Goal: Communication & Community: Answer question/provide support

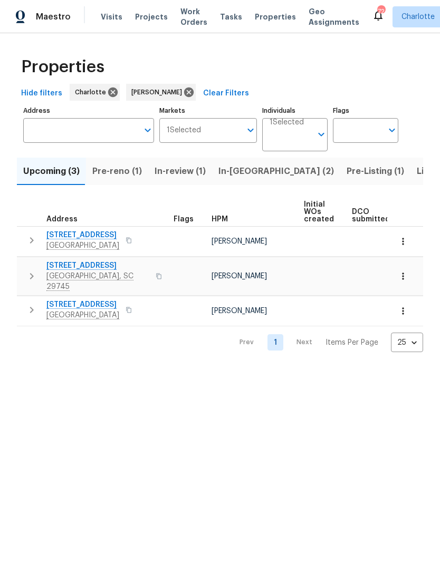
click at [417, 172] on span "Listed (23)" at bounding box center [439, 171] width 45 height 15
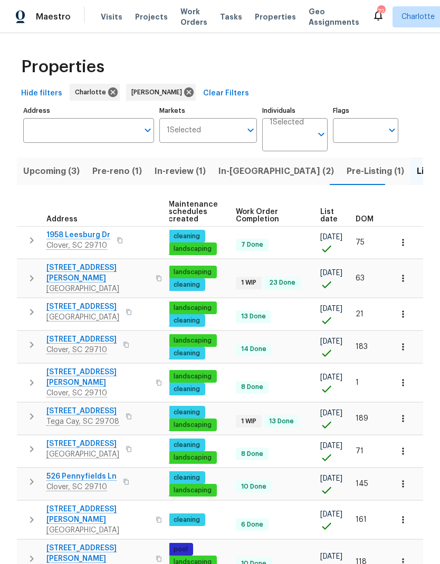
scroll to position [0, 153]
click at [368, 220] on span "DOM" at bounding box center [364, 219] width 18 height 7
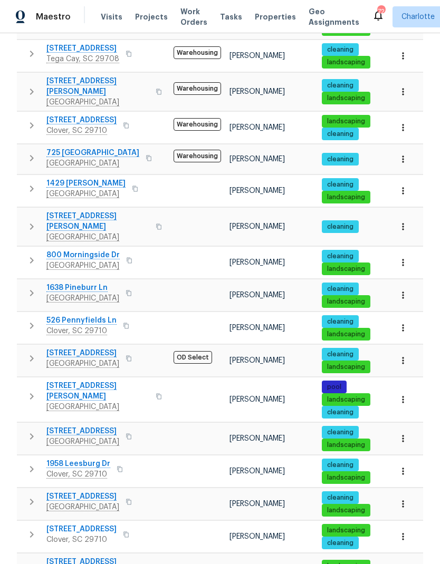
scroll to position [265, 0]
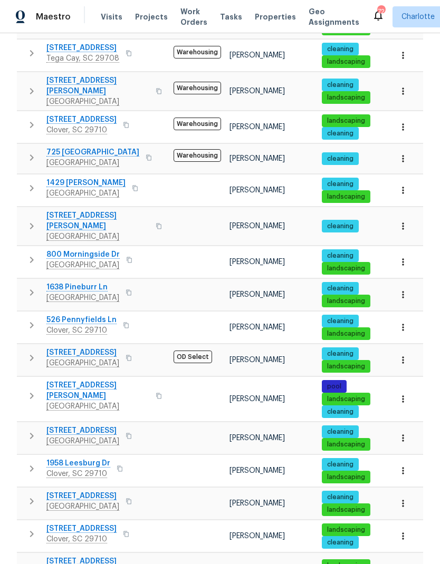
click at [32, 390] on icon "button" at bounding box center [31, 396] width 13 height 13
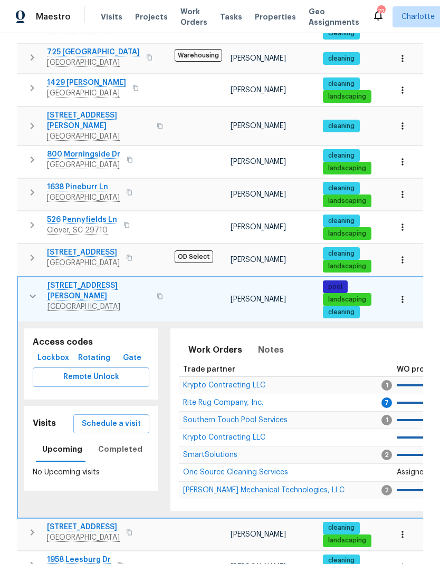
scroll to position [369, 0]
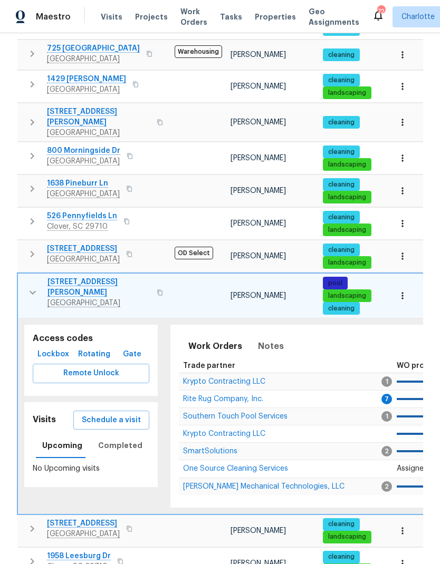
click at [41, 414] on h5 "Visits" at bounding box center [44, 419] width 23 height 11
click at [120, 439] on span "Completed" at bounding box center [120, 445] width 44 height 13
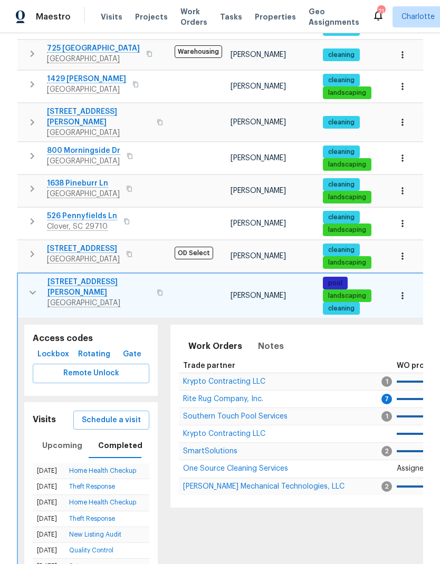
click at [36, 286] on icon "button" at bounding box center [32, 292] width 13 height 13
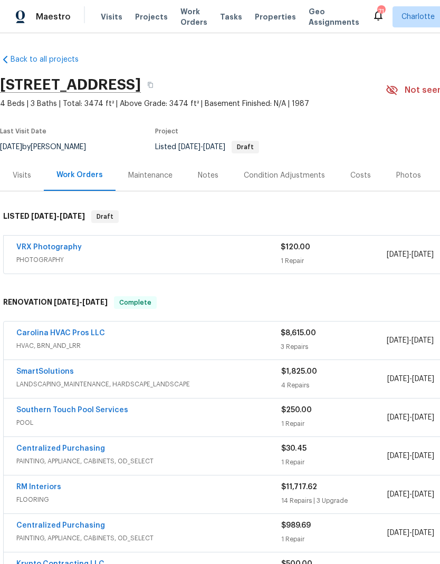
click at [78, 332] on link "Carolina HVAC Pros LLC" at bounding box center [60, 333] width 89 height 7
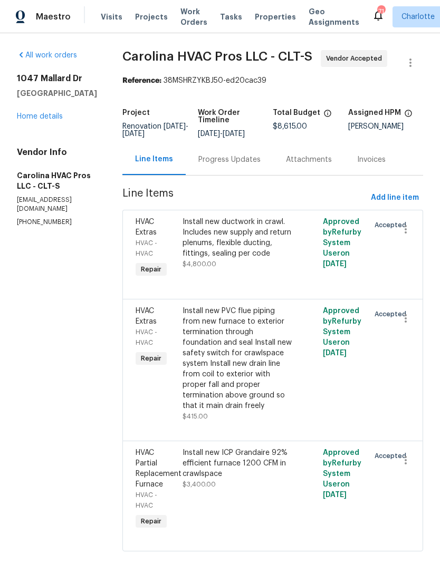
click at [247, 161] on div "Progress Updates" at bounding box center [229, 160] width 62 height 11
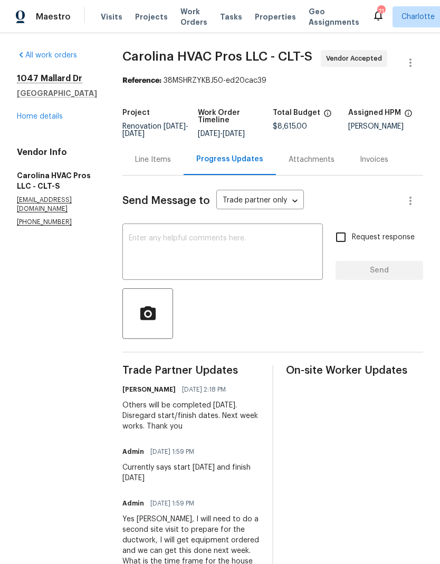
click at [213, 263] on textarea at bounding box center [223, 253] width 188 height 37
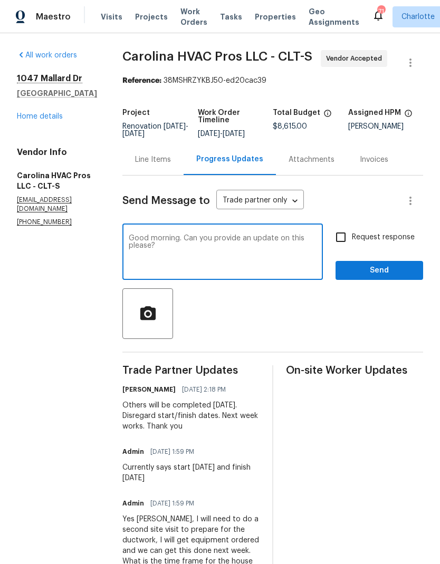
type textarea "Good morning. Can you provide an update on this please?"
click at [337, 236] on input "Request response" at bounding box center [341, 237] width 22 height 22
checkbox input "true"
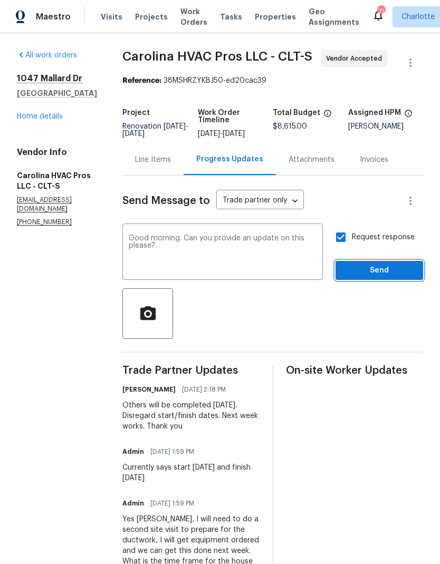
click at [384, 263] on button "Send" at bounding box center [379, 271] width 88 height 20
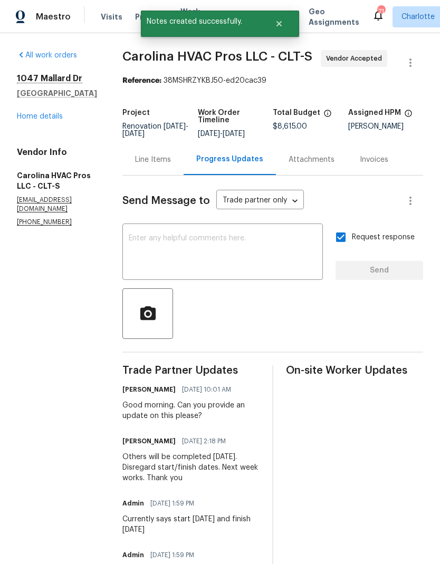
click at [27, 131] on div "All work orders 1047 Mallard Dr Rock Hill, SC 29732 Home details Vendor Info Ca…" at bounding box center [57, 138] width 80 height 177
click at [26, 117] on link "Home details" at bounding box center [40, 116] width 46 height 7
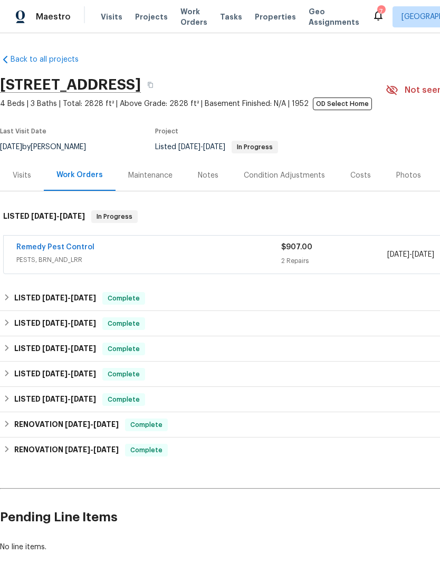
click at [48, 246] on link "Remedy Pest Control" at bounding box center [55, 247] width 78 height 7
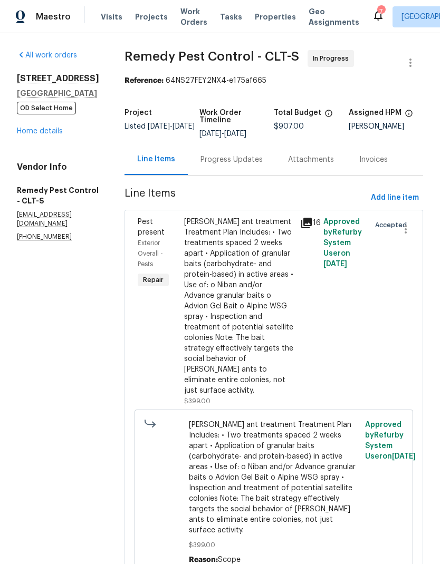
click at [223, 159] on div "Progress Updates" at bounding box center [231, 160] width 62 height 11
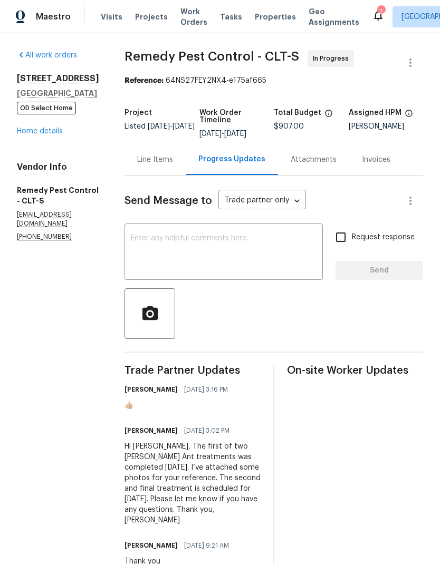
click at [43, 135] on link "Home details" at bounding box center [40, 131] width 46 height 7
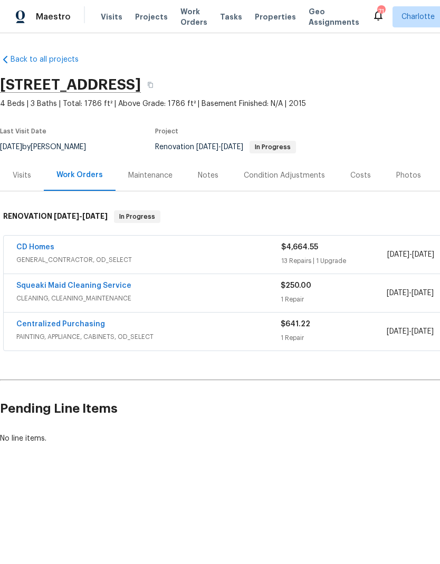
click at [354, 176] on div "Costs" at bounding box center [360, 175] width 21 height 11
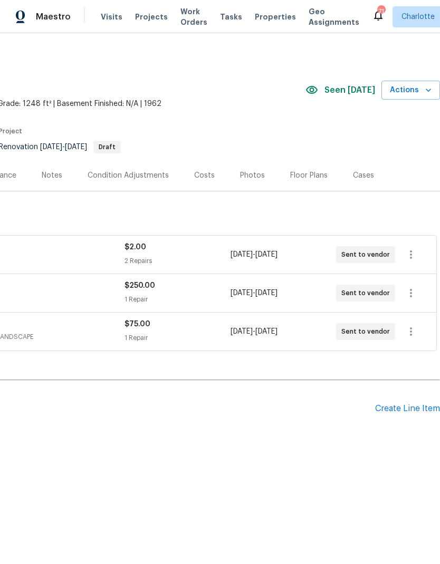
scroll to position [0, 156]
click at [196, 177] on div "Costs" at bounding box center [204, 175] width 21 height 11
